Goal: Navigation & Orientation: Find specific page/section

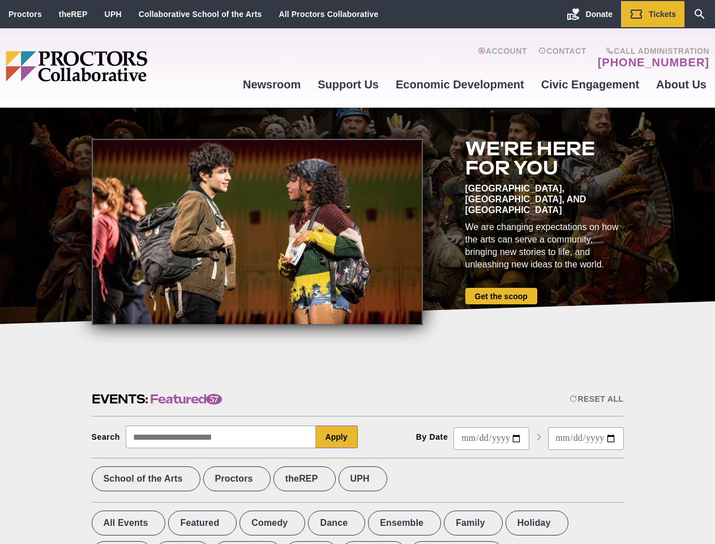
click at [357, 272] on div at bounding box center [257, 232] width 331 height 186
click at [596, 399] on div "Reset All" at bounding box center [597, 398] width 54 height 9
click at [337, 437] on button "Apply" at bounding box center [337, 436] width 42 height 23
